Goal: Transaction & Acquisition: Obtain resource

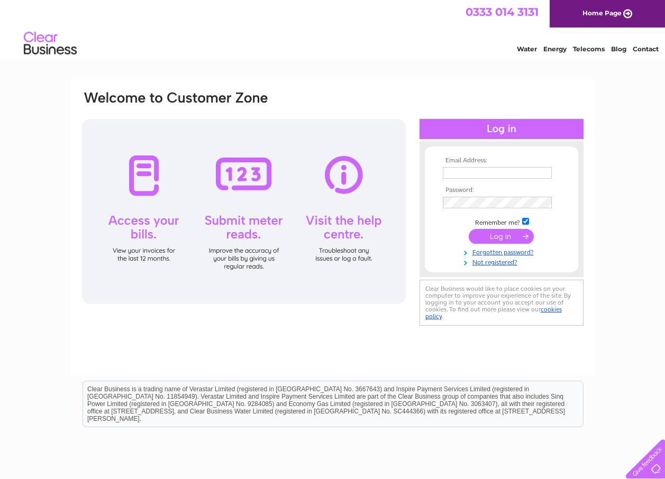
type input "DAYTODAYST@GMAIL.COM"
click at [491, 238] on input "submit" at bounding box center [501, 236] width 65 height 15
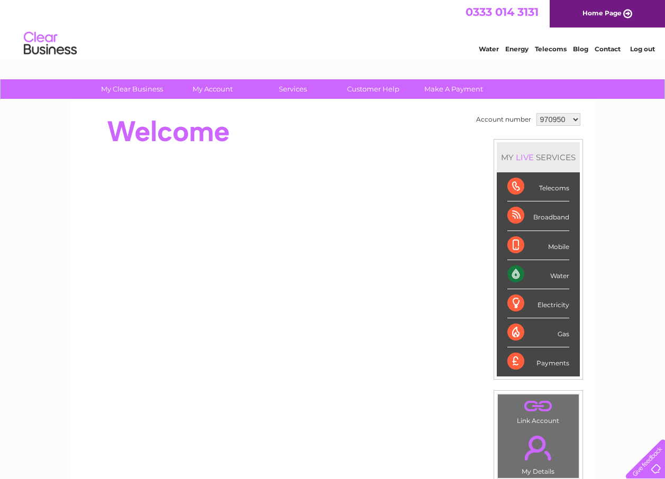
click at [574, 121] on select "970950 1105311" at bounding box center [559, 119] width 44 height 13
select select "1105311"
click at [537, 113] on select "970950 1105311" at bounding box center [559, 119] width 44 height 13
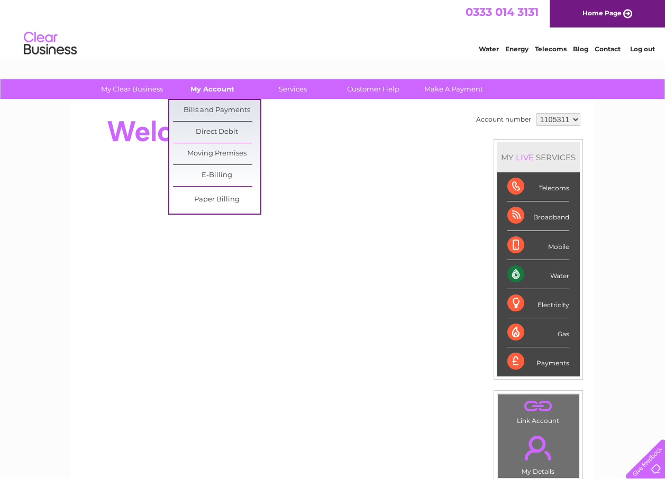
click at [213, 91] on link "My Account" at bounding box center [212, 89] width 87 height 20
click at [218, 109] on link "Bills and Payments" at bounding box center [216, 110] width 87 height 21
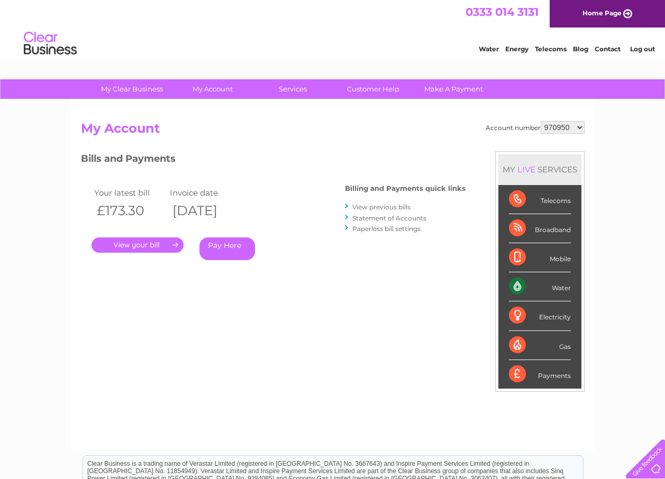
click at [578, 127] on select "970950 1105311" at bounding box center [563, 127] width 44 height 13
select select "1105311"
click at [542, 121] on select "970950 1105311" at bounding box center [563, 127] width 44 height 13
click at [152, 243] on link "." at bounding box center [138, 245] width 92 height 15
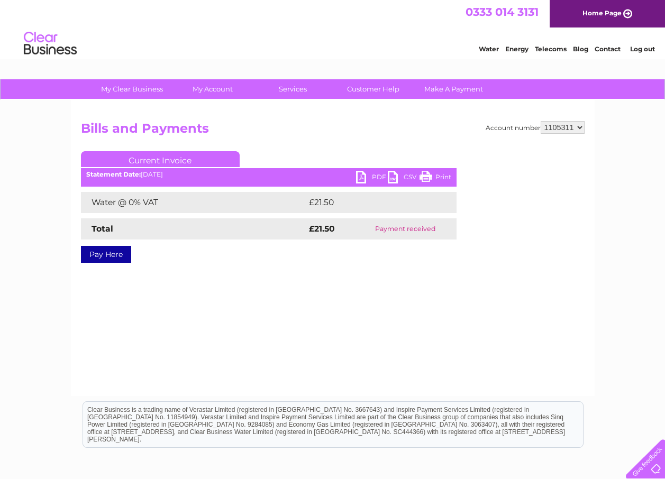
click at [373, 179] on link "PDF" at bounding box center [372, 178] width 32 height 15
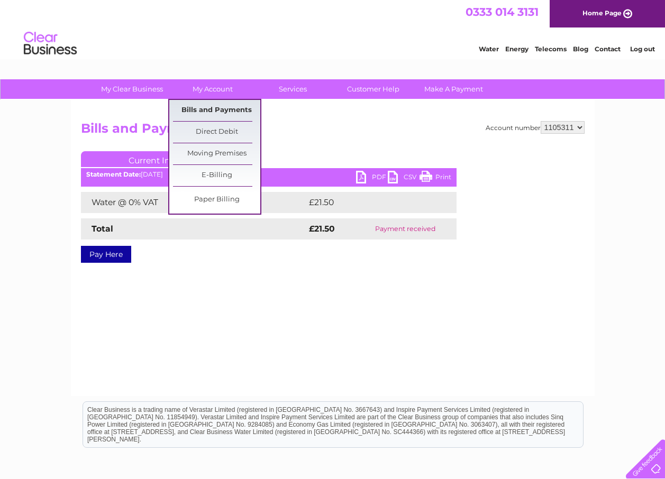
click at [216, 112] on link "Bills and Payments" at bounding box center [216, 110] width 87 height 21
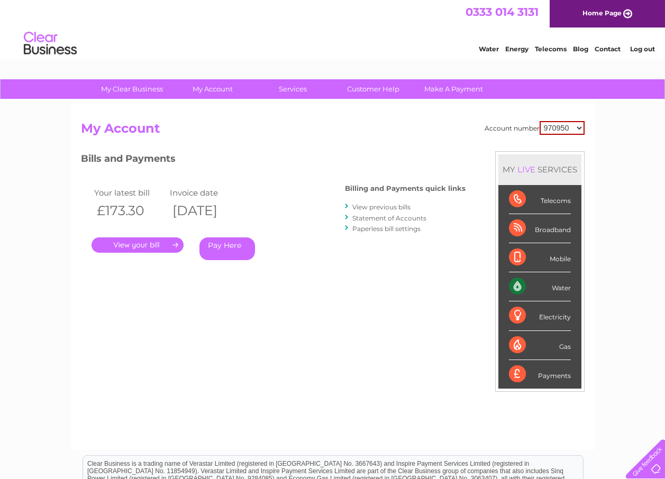
click at [379, 207] on link "View previous bills" at bounding box center [381, 207] width 58 height 8
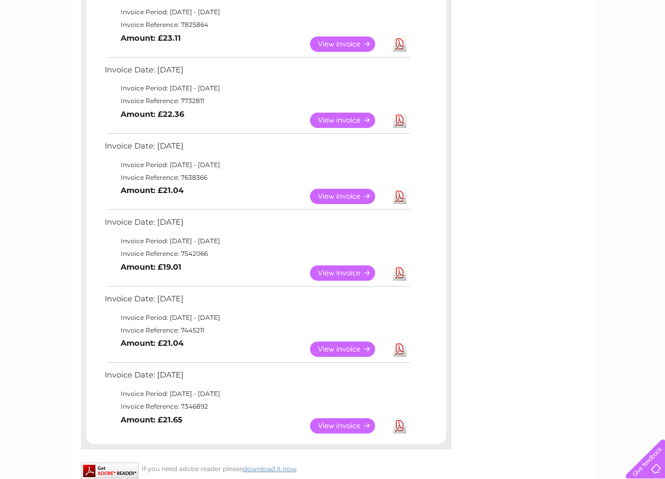
scroll to position [423, 0]
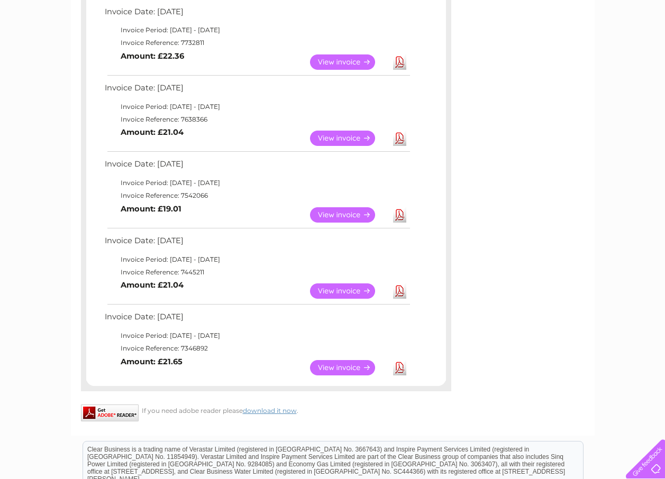
click at [344, 368] on link "View" at bounding box center [349, 367] width 78 height 15
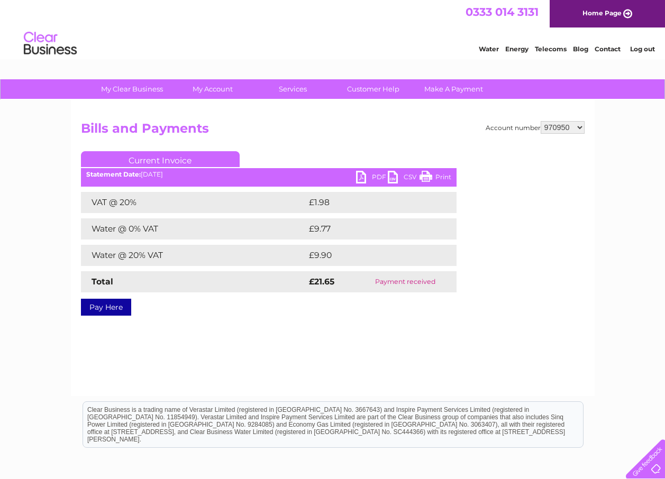
click at [362, 181] on link "PDF" at bounding box center [372, 178] width 32 height 15
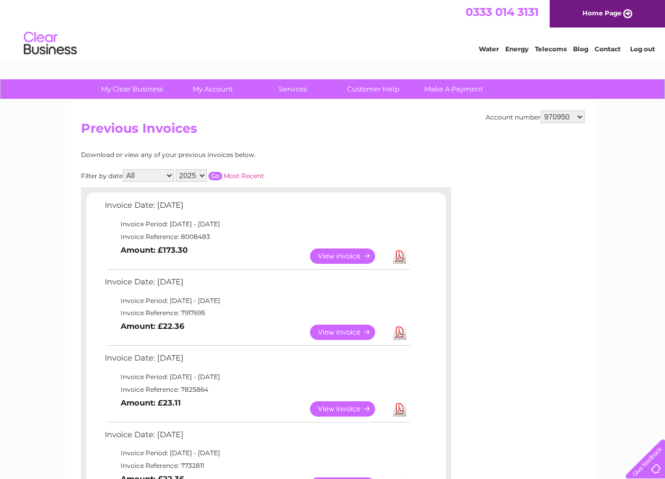
click at [340, 257] on link "View" at bounding box center [349, 256] width 78 height 15
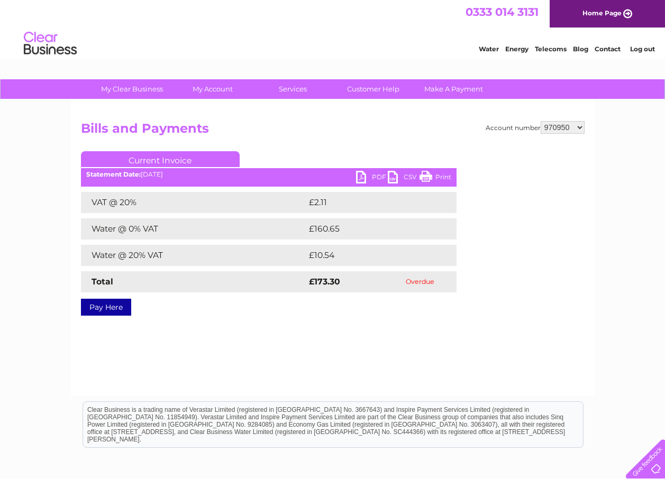
click at [371, 181] on link "PDF" at bounding box center [372, 178] width 32 height 15
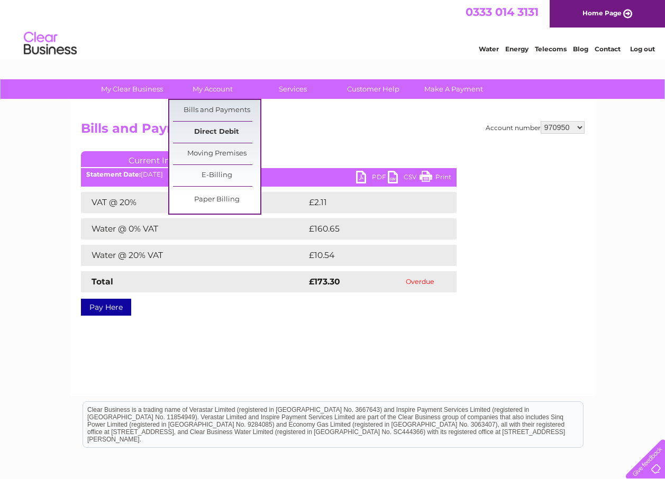
click at [210, 136] on link "Direct Debit" at bounding box center [216, 132] width 87 height 21
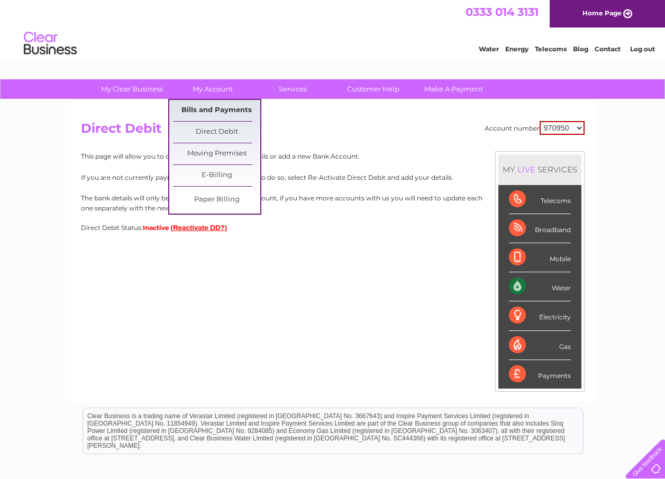
click at [208, 107] on link "Bills and Payments" at bounding box center [216, 110] width 87 height 21
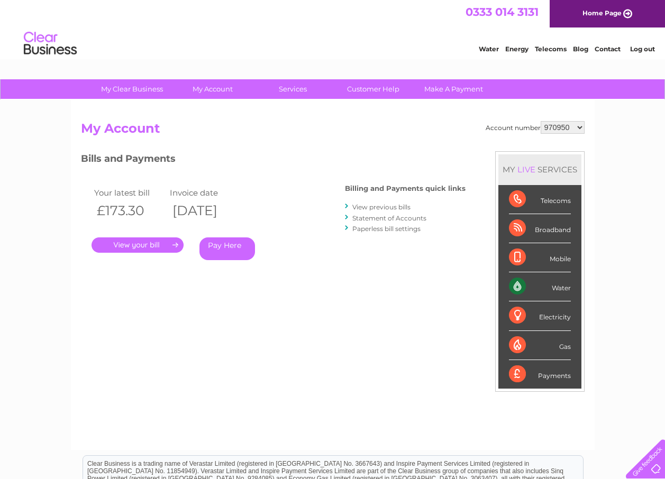
click at [398, 205] on link "View previous bills" at bounding box center [381, 207] width 58 height 8
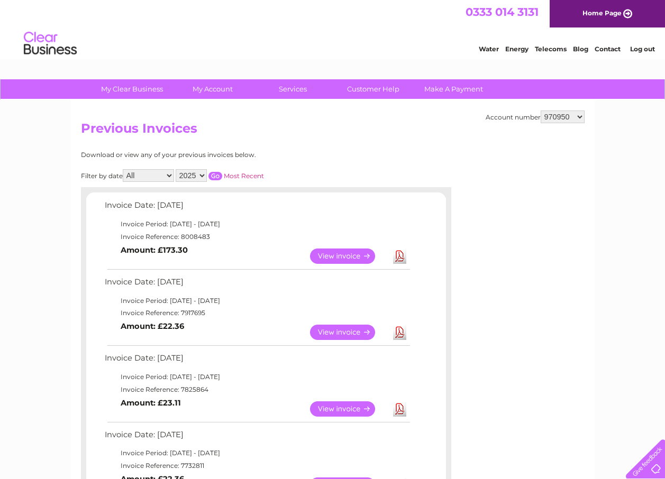
click at [201, 176] on select "2025 2024 2023 2022" at bounding box center [191, 175] width 31 height 13
select select "2024"
click at [177, 169] on select "2025 2024 2023 2022" at bounding box center [191, 175] width 31 height 13
click at [220, 178] on input "button" at bounding box center [215, 176] width 14 height 8
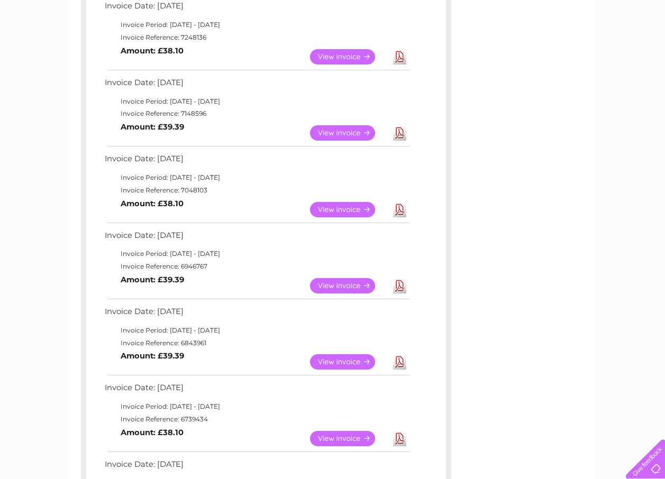
scroll to position [212, 0]
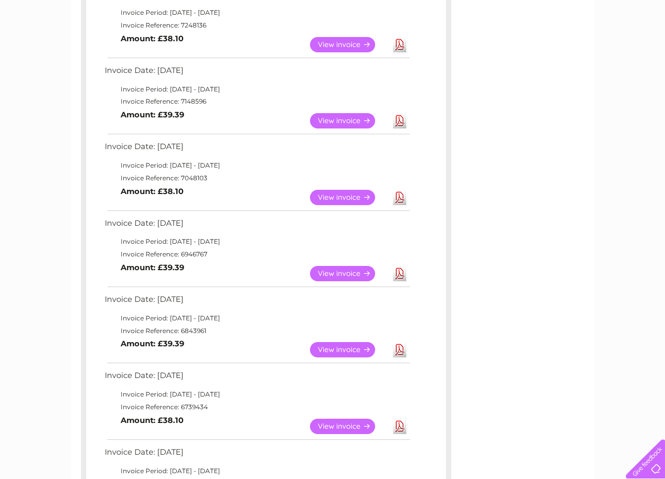
click at [337, 350] on link "View" at bounding box center [349, 349] width 78 height 15
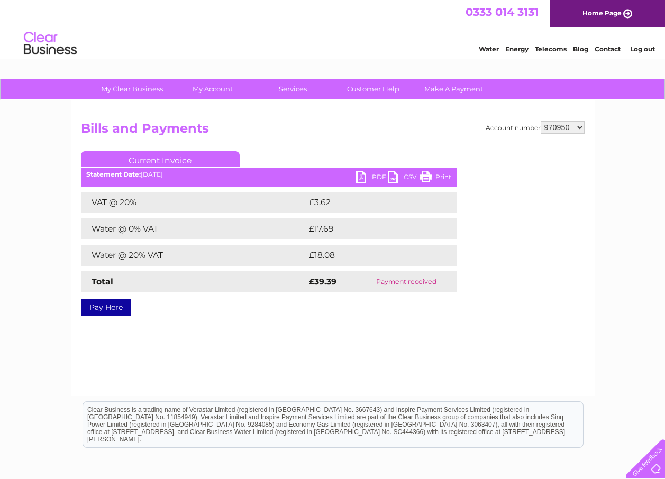
click at [360, 178] on link "PDF" at bounding box center [372, 178] width 32 height 15
